Goal: Information Seeking & Learning: Learn about a topic

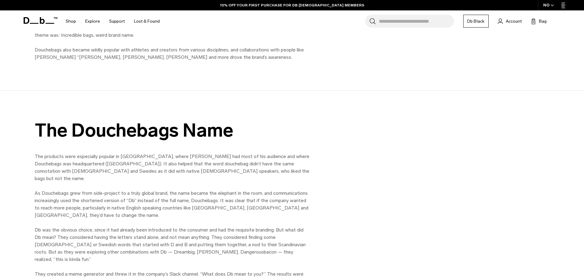
scroll to position [675, 0]
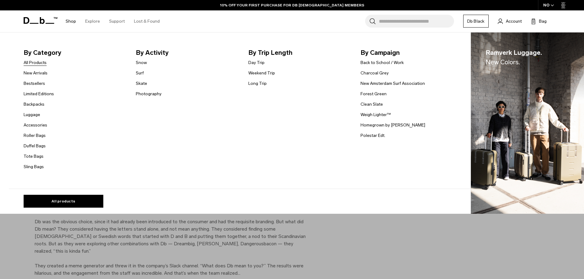
click at [38, 63] on link "All Products" at bounding box center [35, 63] width 23 height 6
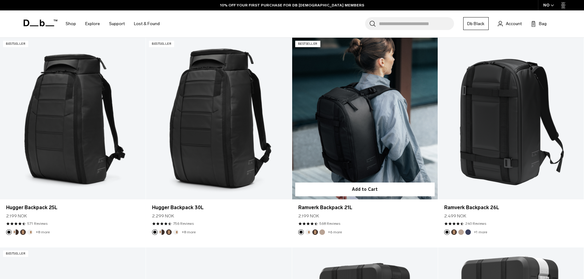
scroll to position [153, 0]
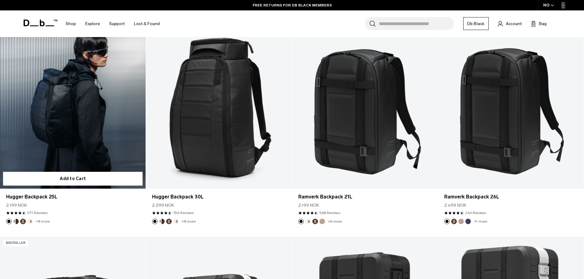
click at [84, 105] on link "Hugger Backpack 25L" at bounding box center [73, 108] width 146 height 162
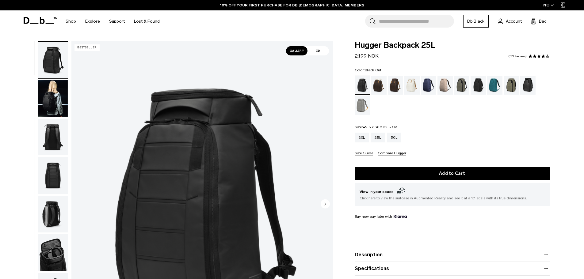
click at [56, 98] on img "button" at bounding box center [53, 98] width 30 height 37
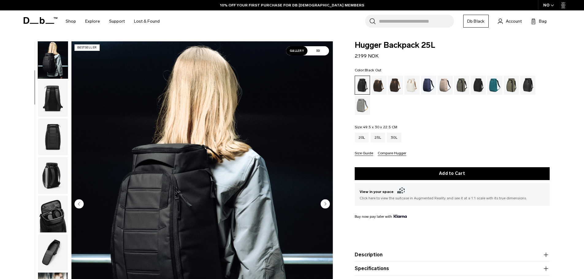
click at [58, 96] on img "button" at bounding box center [53, 98] width 30 height 37
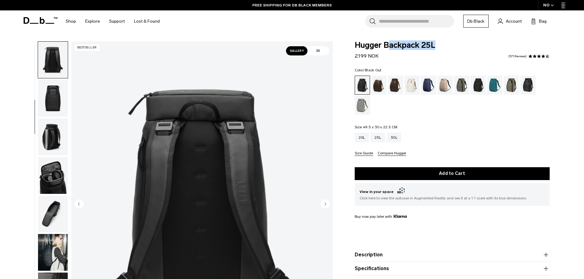
drag, startPoint x: 353, startPoint y: 56, endPoint x: 387, endPoint y: 53, distance: 34.2
click at [387, 53] on div "Hugger Backpack 25L 2.199 NOK 4.5 star rating 571 Reviews Color: Black Out Out …" at bounding box center [452, 175] width 232 height 268
click at [387, 52] on div "Hugger Backpack 25L 2.199 NOK 4.5 star rating 571 Reviews" at bounding box center [452, 50] width 195 height 18
click at [551, 3] on div "NO" at bounding box center [548, 5] width 21 height 10
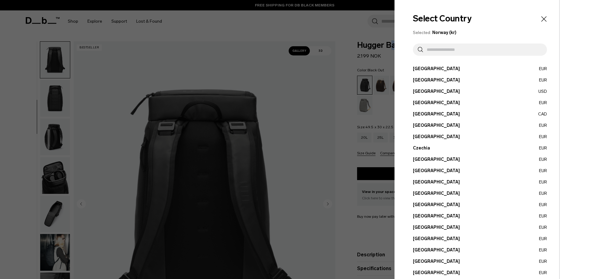
click at [540, 22] on icon "Close" at bounding box center [544, 19] width 9 height 9
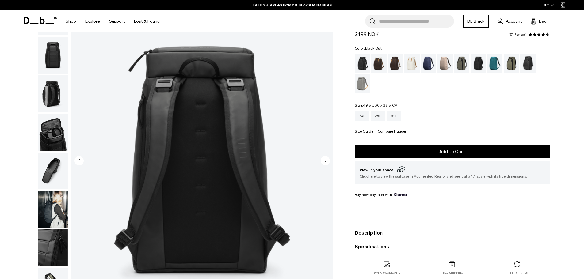
scroll to position [61, 0]
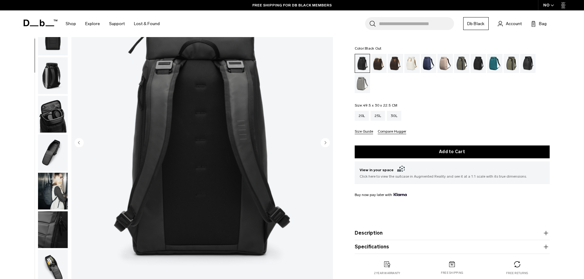
click at [53, 120] on img "button" at bounding box center [53, 114] width 30 height 37
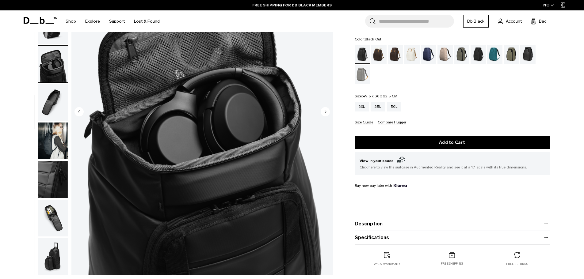
scroll to position [92, 0]
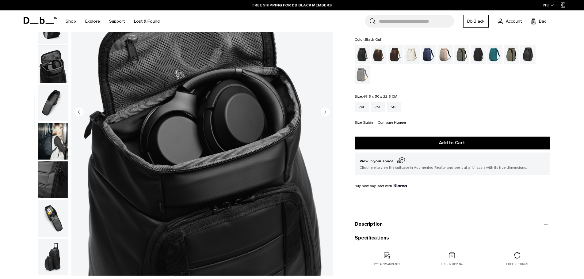
click at [59, 138] on img "button" at bounding box center [53, 141] width 30 height 37
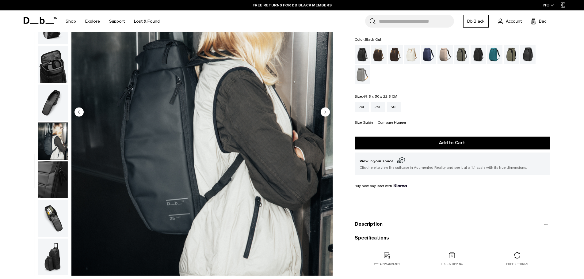
click at [51, 184] on img "button" at bounding box center [53, 180] width 30 height 37
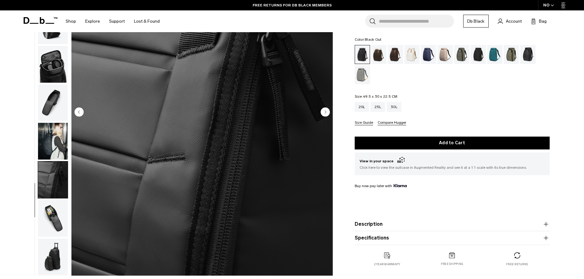
click at [49, 214] on img "button" at bounding box center [53, 218] width 30 height 37
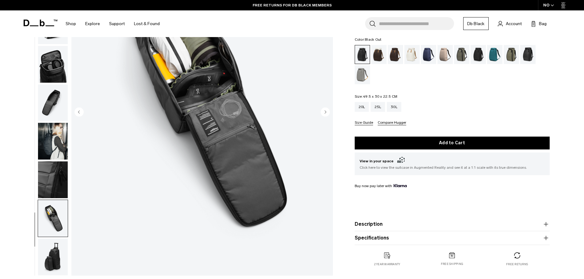
click at [42, 225] on img "button" at bounding box center [53, 218] width 30 height 37
click at [55, 258] on img "button" at bounding box center [53, 257] width 30 height 37
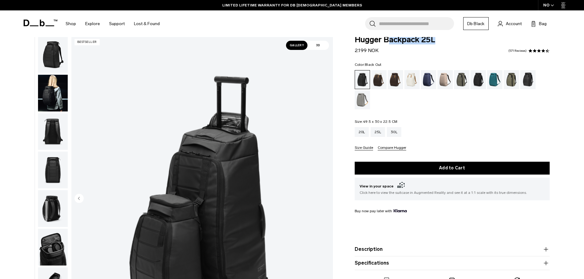
scroll to position [0, 0]
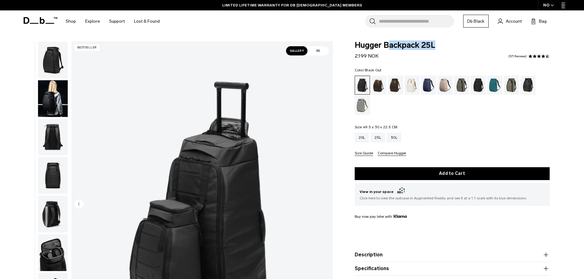
click at [51, 63] on img "button" at bounding box center [53, 60] width 30 height 37
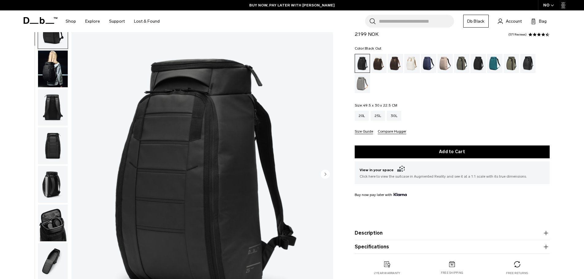
scroll to position [31, 0]
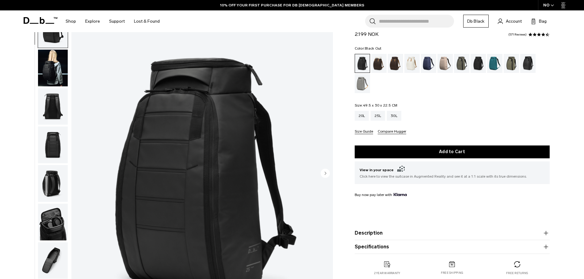
click at [201, 118] on img "1 / 11" at bounding box center [202, 174] width 262 height 327
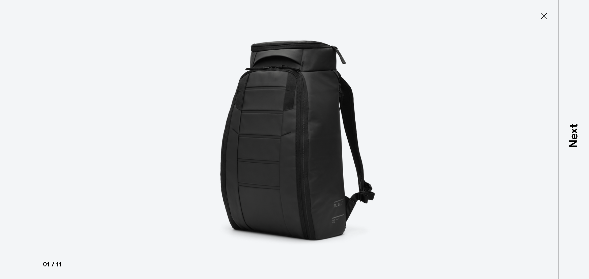
click at [548, 17] on icon at bounding box center [544, 16] width 10 height 10
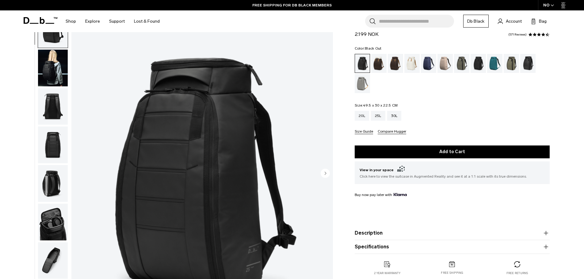
click at [54, 94] on img "button" at bounding box center [53, 106] width 30 height 37
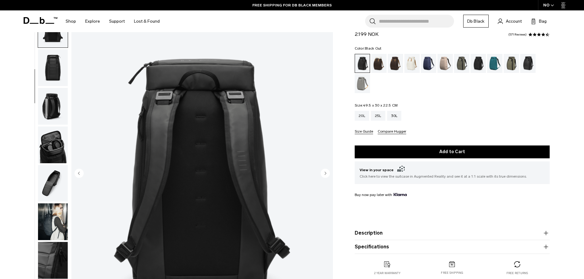
click at [46, 93] on img "button" at bounding box center [53, 106] width 30 height 37
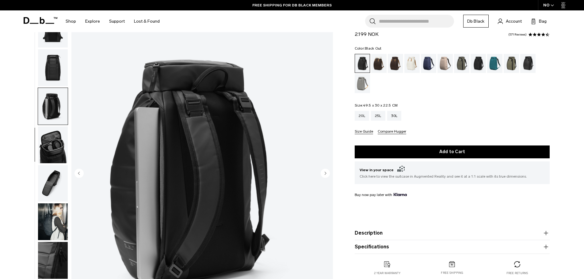
scroll to position [97, 0]
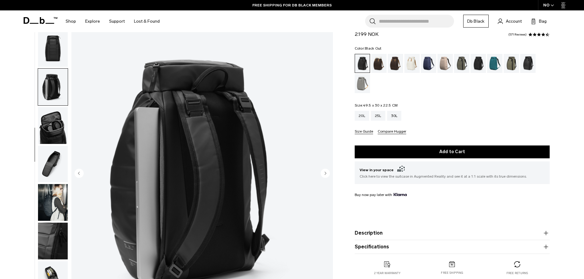
click at [46, 129] on img "button" at bounding box center [53, 125] width 30 height 37
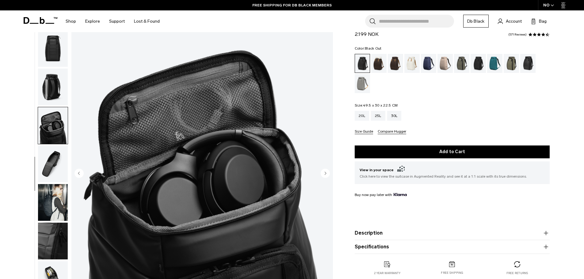
click at [47, 87] on img "button" at bounding box center [53, 87] width 30 height 37
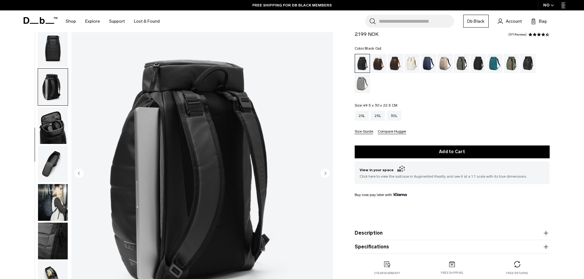
click at [44, 157] on img "button" at bounding box center [53, 164] width 30 height 37
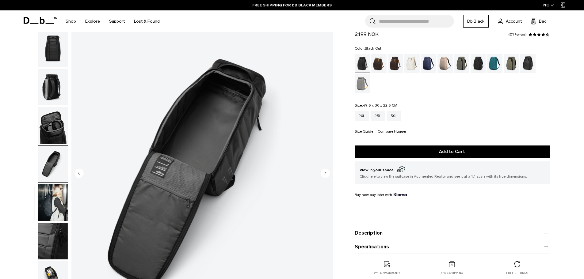
click at [47, 208] on img "button" at bounding box center [53, 202] width 30 height 37
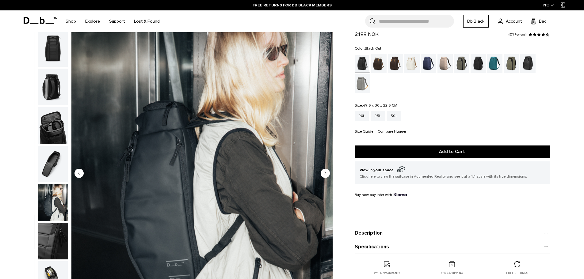
click at [61, 238] on img "button" at bounding box center [53, 241] width 30 height 37
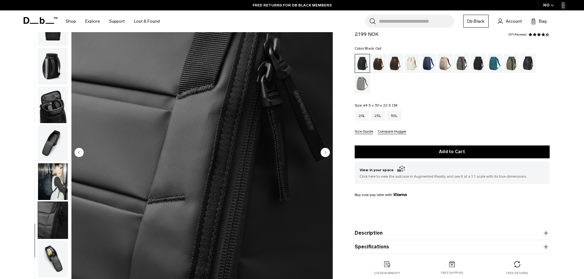
scroll to position [153, 0]
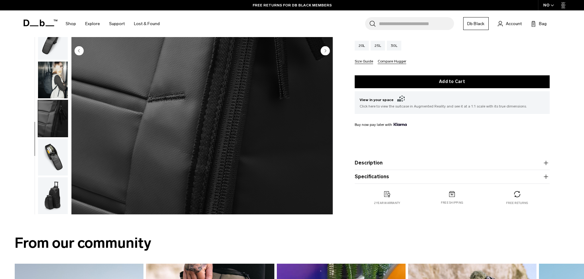
click at [57, 162] on img "button" at bounding box center [53, 157] width 30 height 37
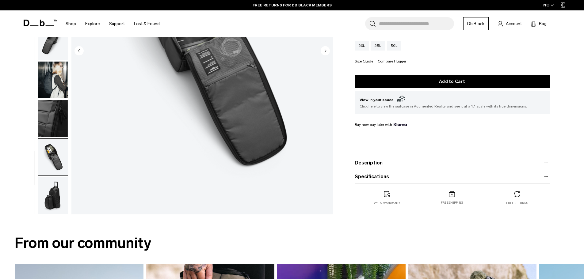
click at [48, 194] on img "button" at bounding box center [53, 196] width 30 height 37
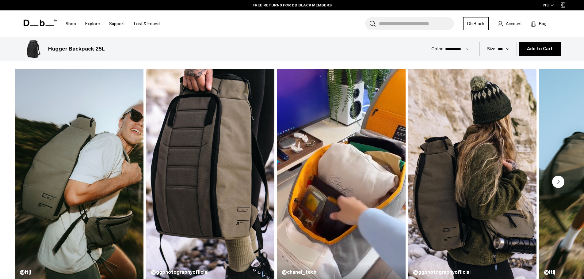
scroll to position [368, 0]
